Goal: Task Accomplishment & Management: Manage account settings

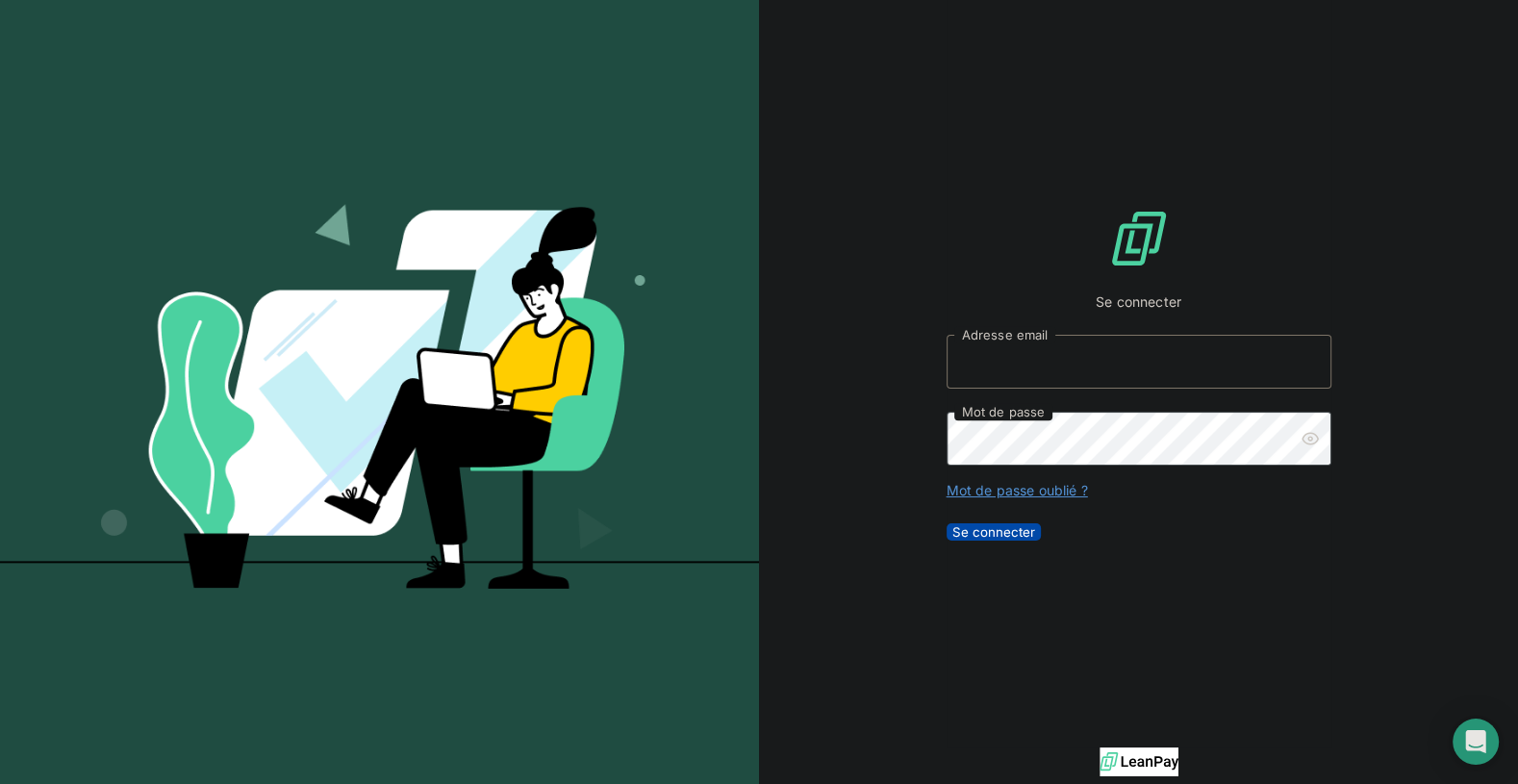
type input "[PERSON_NAME][EMAIL_ADDRESS][DOMAIN_NAME]"
click at [1041, 540] on button "Se connecter" at bounding box center [993, 531] width 94 height 17
